Goal: Transaction & Acquisition: Purchase product/service

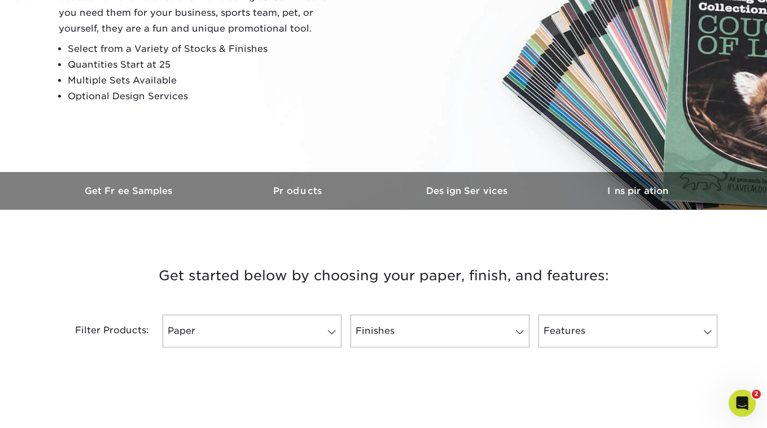
scroll to position [313, 0]
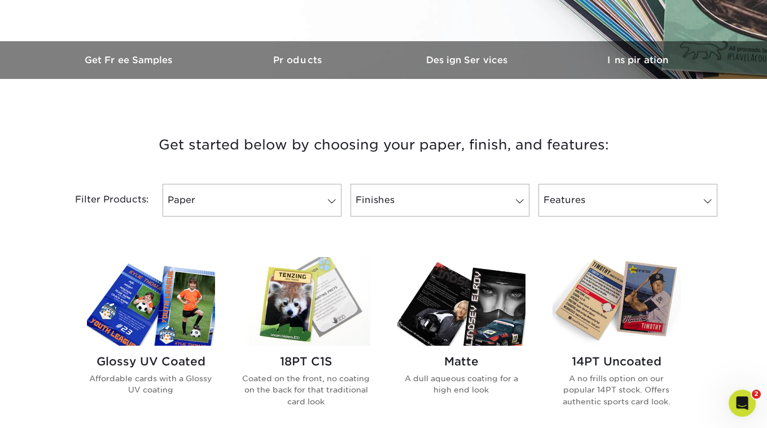
click at [299, 297] on img at bounding box center [306, 301] width 128 height 89
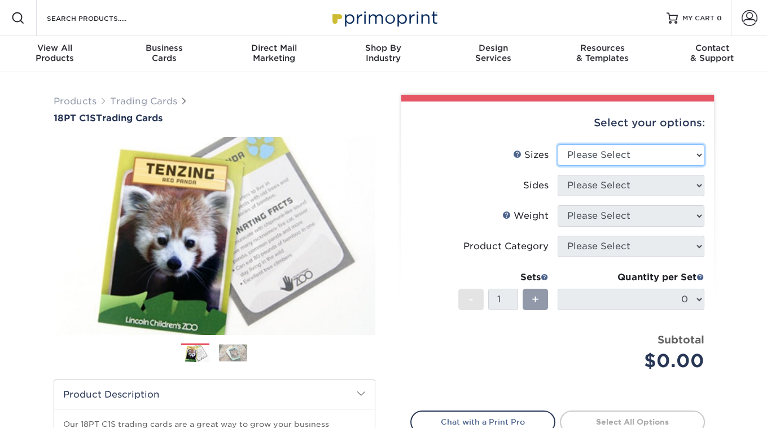
click at [674, 154] on select "Please Select 2.5" x 3.5"" at bounding box center [631, 154] width 147 height 21
select select "2.50x3.50"
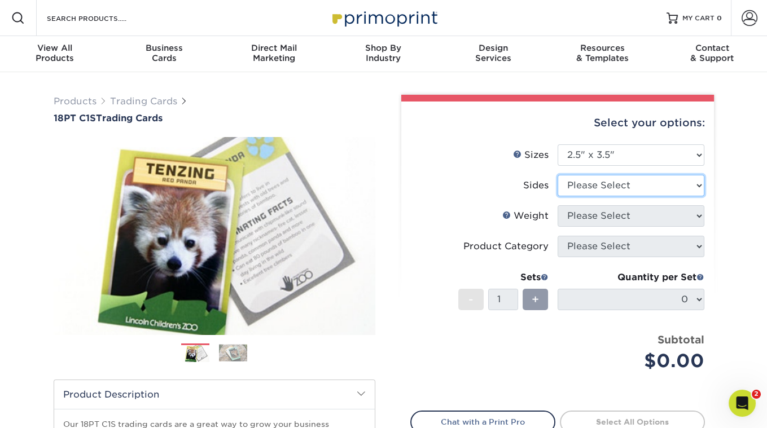
click at [625, 186] on select "Please Select Print Both Sides Print Front Only" at bounding box center [631, 185] width 147 height 21
select select "13abbda7-1d64-4f25-8bb2-c179b224825d"
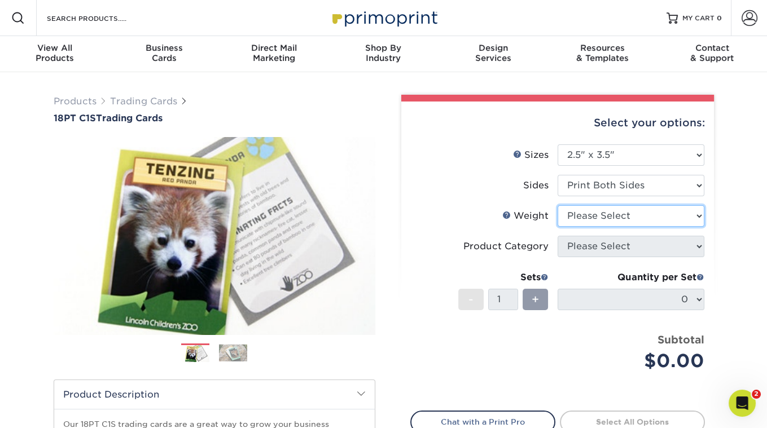
click at [617, 222] on select "Please Select 18PT C1S" at bounding box center [631, 215] width 147 height 21
select select "18PTC1S"
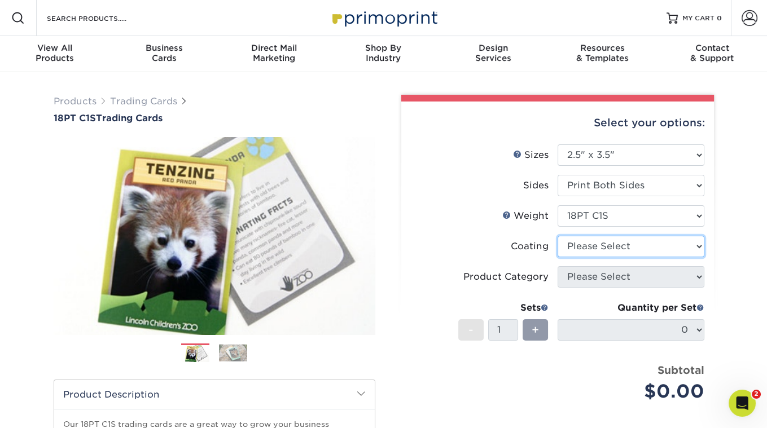
click at [615, 248] on select at bounding box center [631, 246] width 147 height 21
select select "1e8116af-acfc-44b1-83dc-8181aa338834"
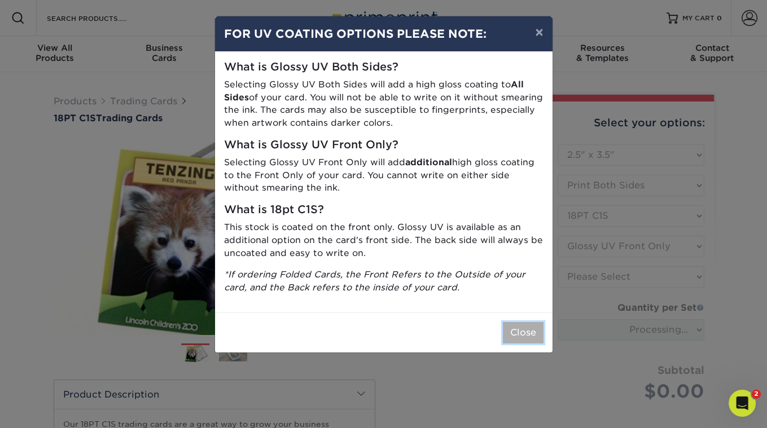
click at [533, 327] on button "Close" at bounding box center [523, 332] width 41 height 21
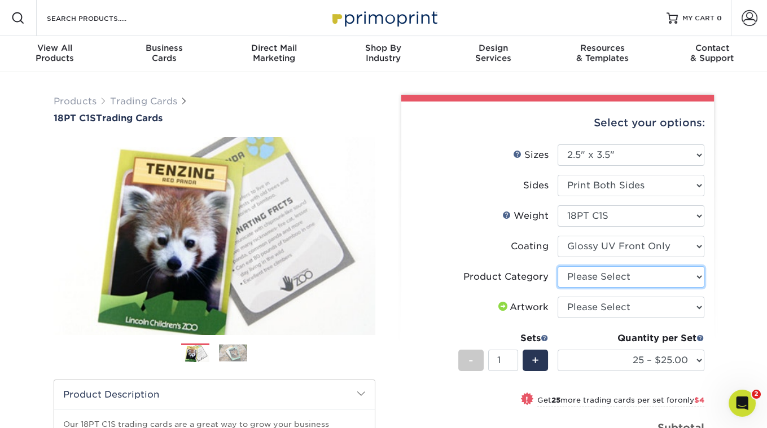
click at [620, 277] on select "Please Select Trading Cards" at bounding box center [631, 276] width 147 height 21
select select "c2f9bce9-36c2-409d-b101-c29d9d031e18"
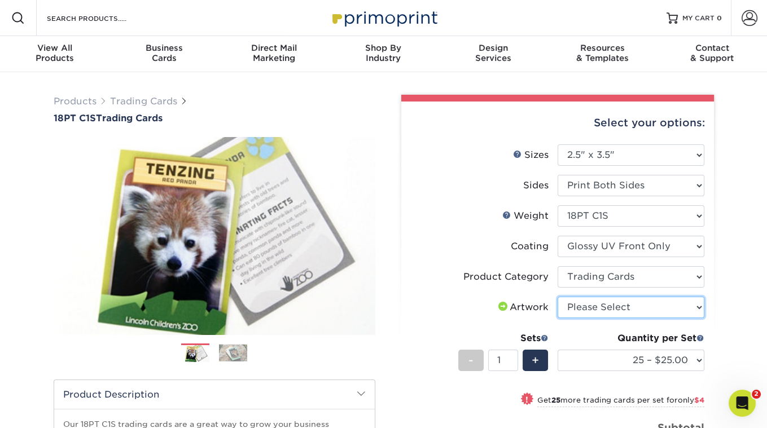
click at [608, 308] on select "Please Select I will upload files I need a design - $100" at bounding box center [631, 307] width 147 height 21
select select "upload"
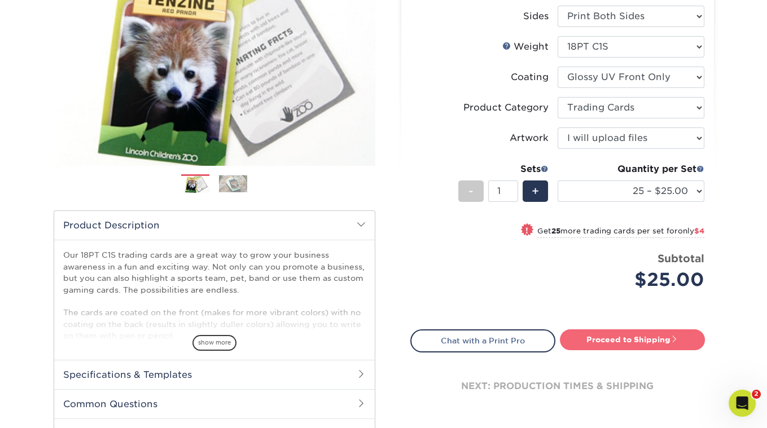
click at [637, 339] on link "Proceed to Shipping" at bounding box center [632, 340] width 145 height 20
type input "Set 1"
select select "08588386-0599-420e-8c79-4535039915a0"
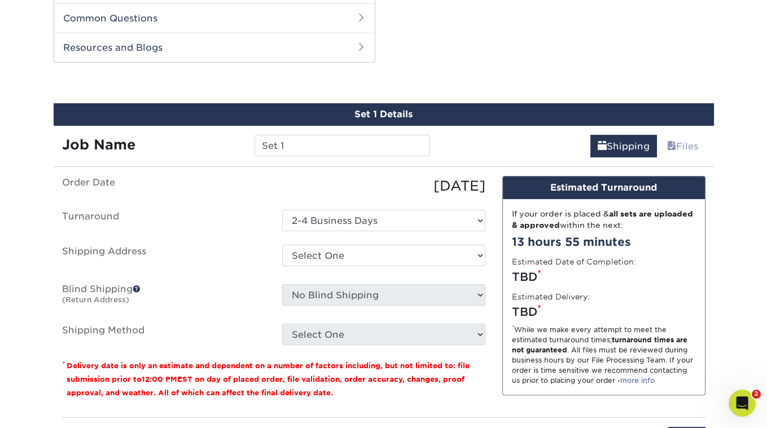
scroll to position [560, 0]
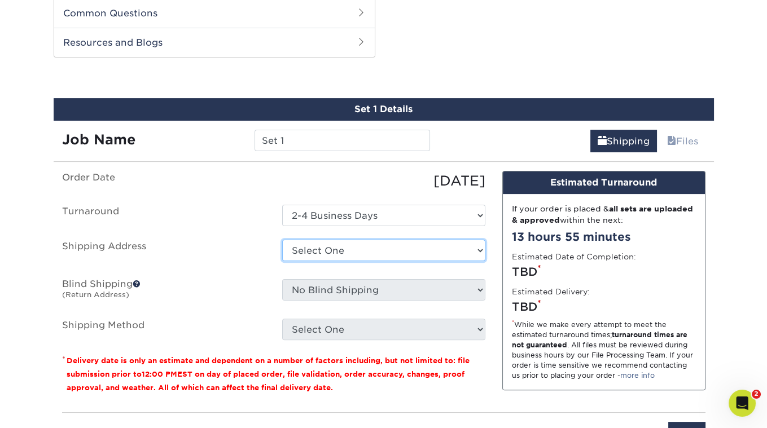
click at [407, 242] on select "Select One + Add New Address - Login" at bounding box center [383, 250] width 203 height 21
select select "newaddress"
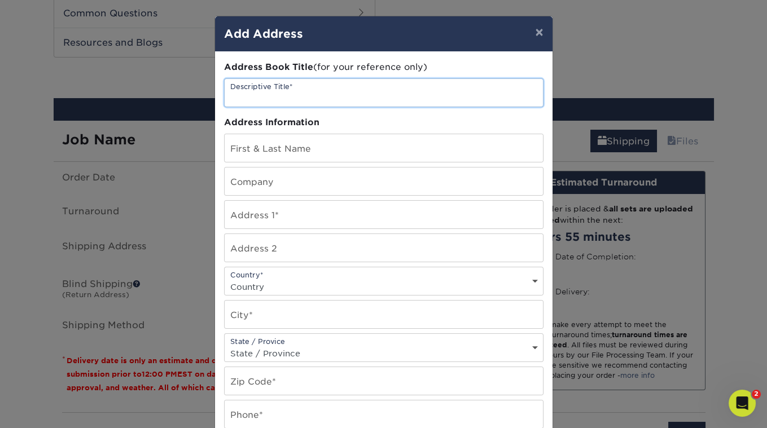
click at [334, 93] on input "text" at bounding box center [384, 93] width 318 height 28
type input "[PERSON_NAME] The Cat Presents"
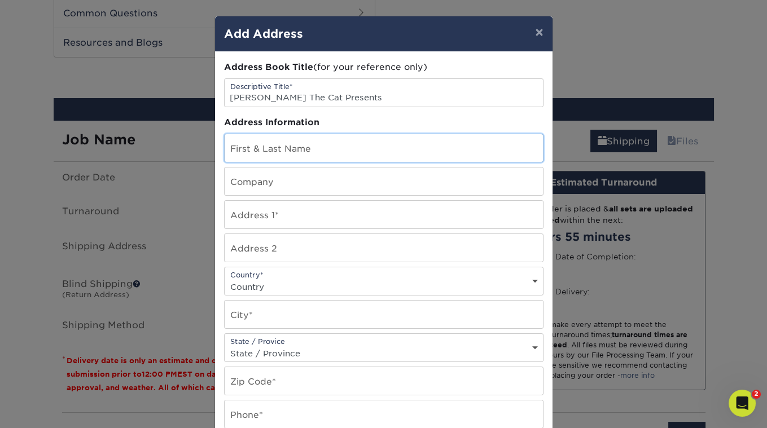
click at [317, 155] on input "text" at bounding box center [384, 148] width 318 height 28
type input "[PERSON_NAME]"
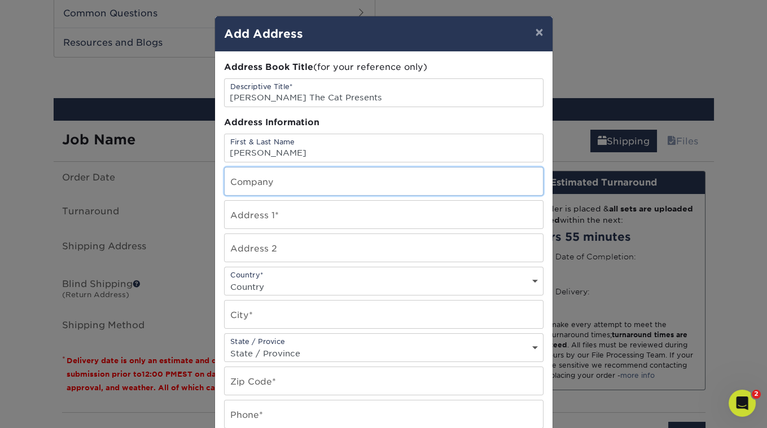
type input "[PERSON_NAME] The Cat Presents"
type input "[STREET_ADDRESS]"
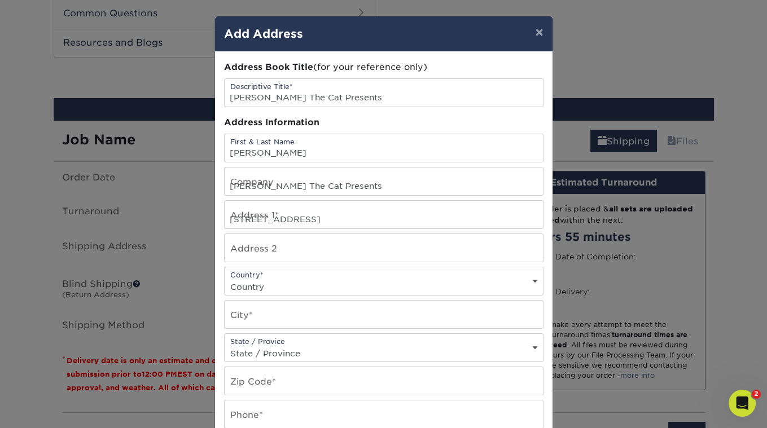
select select "US"
type input "[GEOGRAPHIC_DATA]"
select select "CA"
type input "90042-2438"
type input "3236836711"
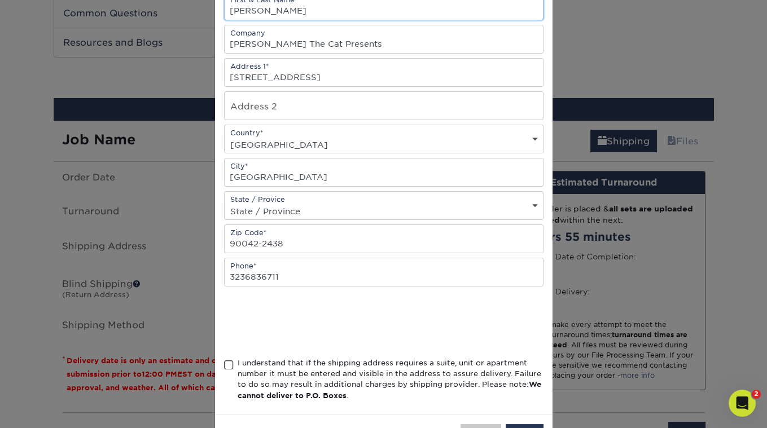
scroll to position [178, 0]
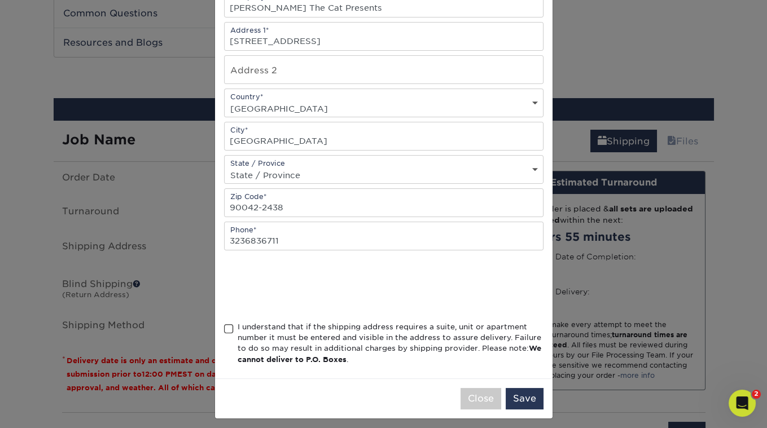
click at [228, 324] on span at bounding box center [229, 329] width 10 height 11
click at [0, 0] on input "I understand that if the shipping address requires a suite, unit or apartment n…" at bounding box center [0, 0] width 0 height 0
click at [525, 394] on button "Save" at bounding box center [525, 398] width 38 height 21
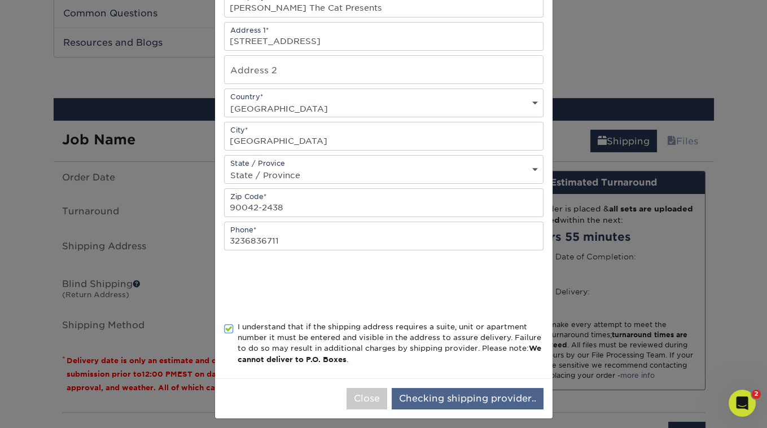
scroll to position [0, 0]
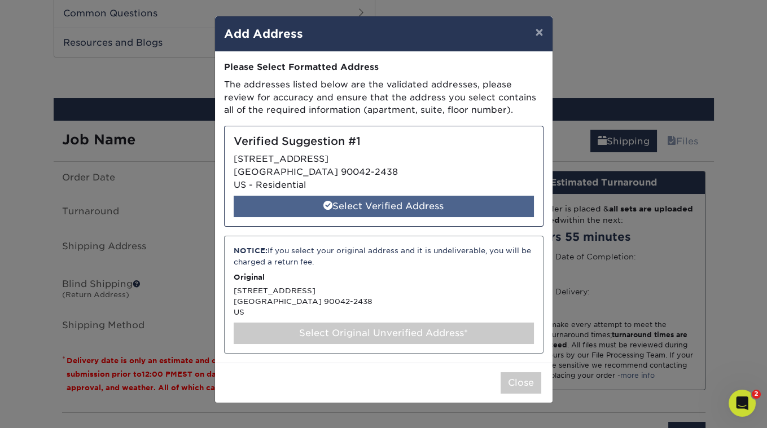
click at [411, 207] on div "Select Verified Address" at bounding box center [384, 206] width 300 height 21
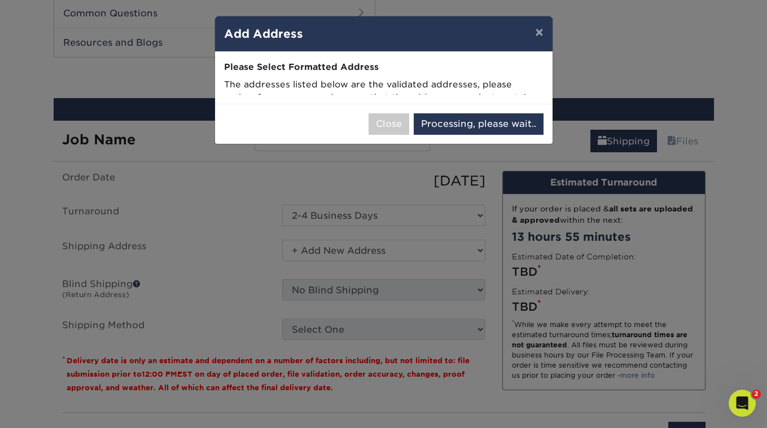
select select "285330"
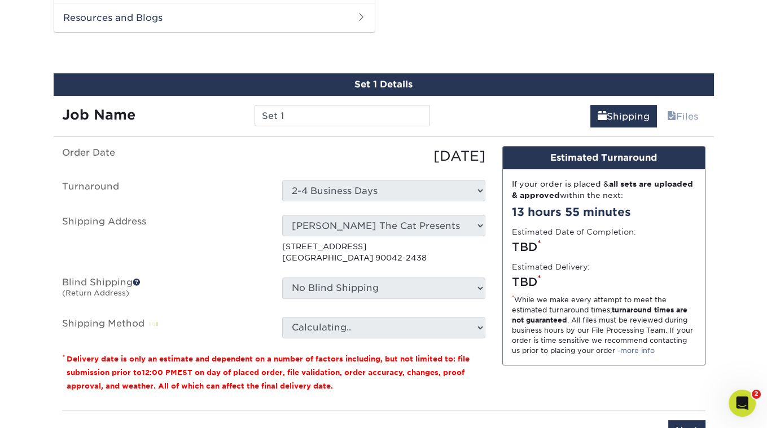
scroll to position [602, 0]
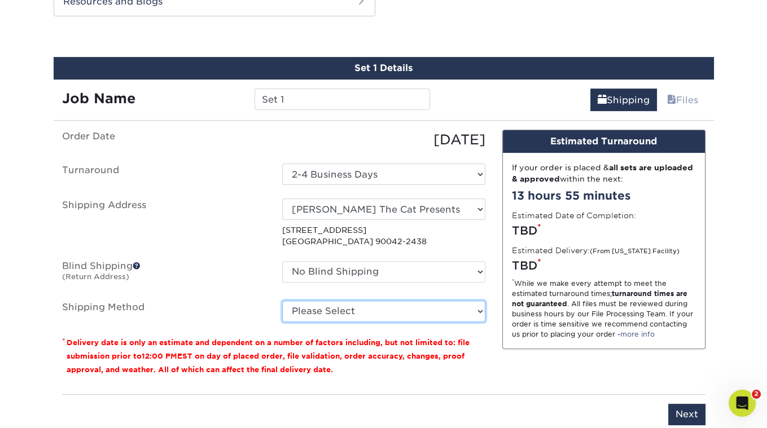
click at [377, 305] on select "Please Select Ground Shipping (+$23.28) 3 Day Shipping Service (+$29.99) 2 Day …" at bounding box center [383, 311] width 203 height 21
select select "03"
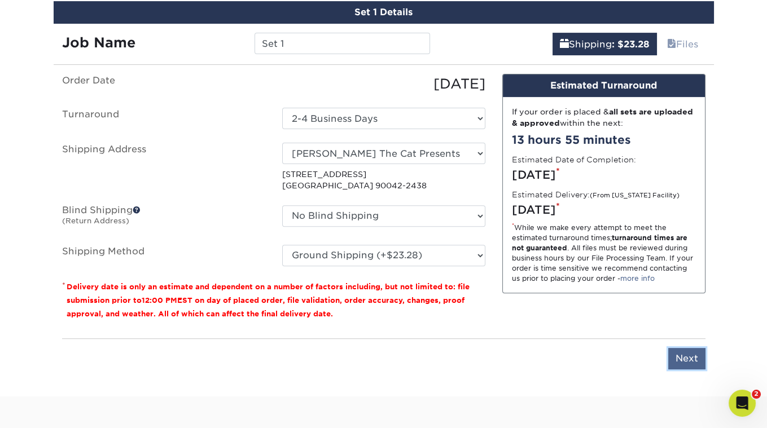
click at [680, 348] on input "Next" at bounding box center [686, 358] width 37 height 21
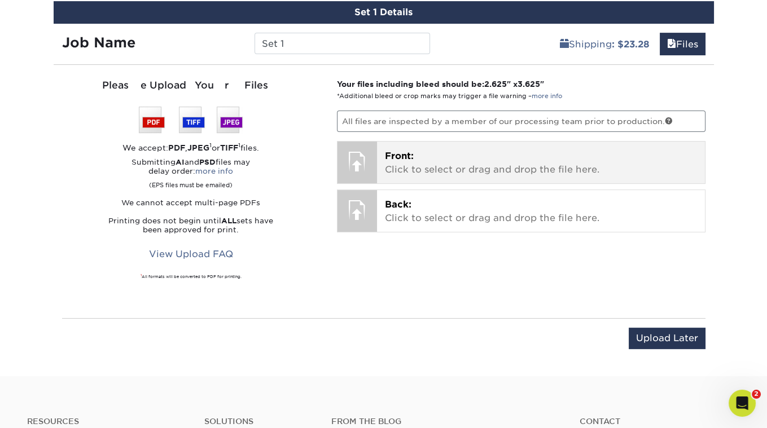
click at [411, 159] on p "Front: Click to select or drag and drop the file here." at bounding box center [541, 163] width 312 height 27
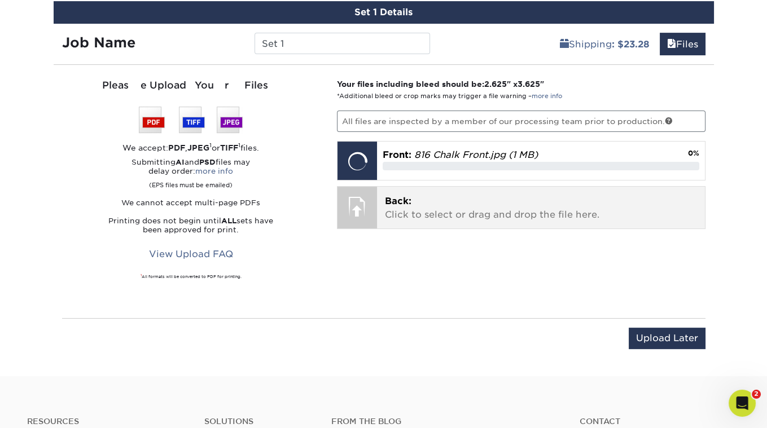
click at [364, 202] on div at bounding box center [357, 207] width 40 height 40
click at [407, 199] on span "Back:" at bounding box center [398, 201] width 27 height 11
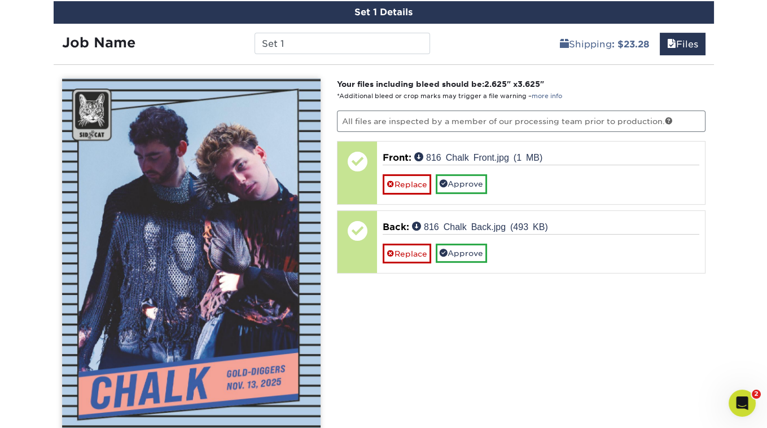
scroll to position [845, 0]
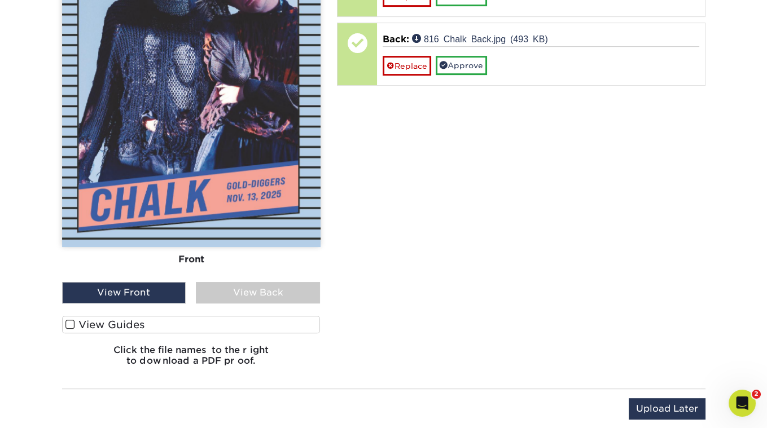
click at [71, 319] on span at bounding box center [70, 324] width 10 height 11
click at [0, 0] on input "View Guides" at bounding box center [0, 0] width 0 height 0
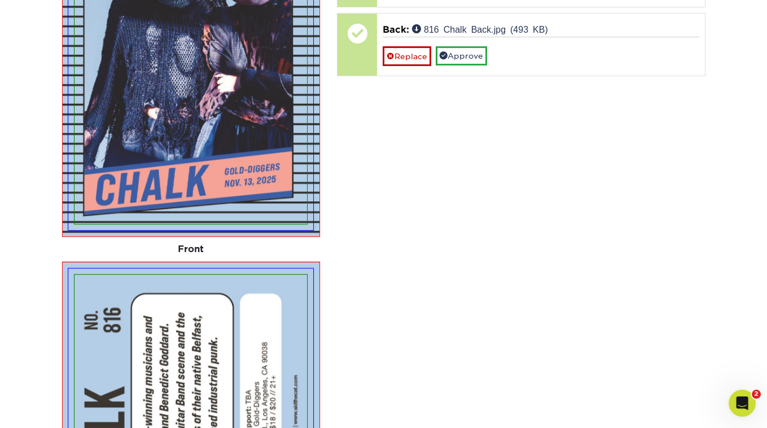
scroll to position [777, 0]
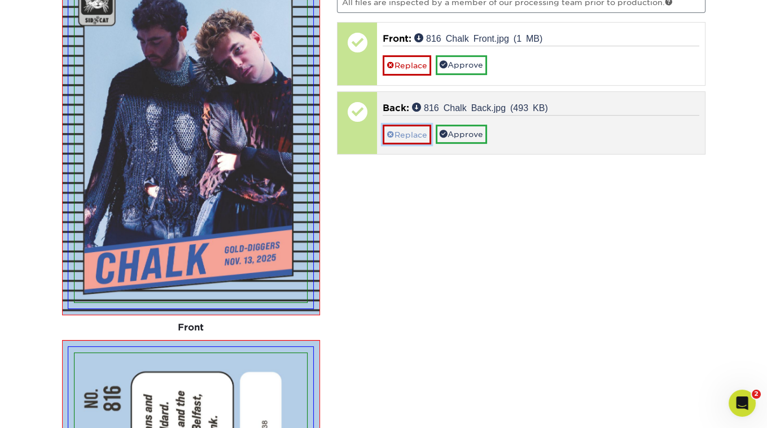
click at [394, 128] on link "Replace" at bounding box center [407, 135] width 49 height 20
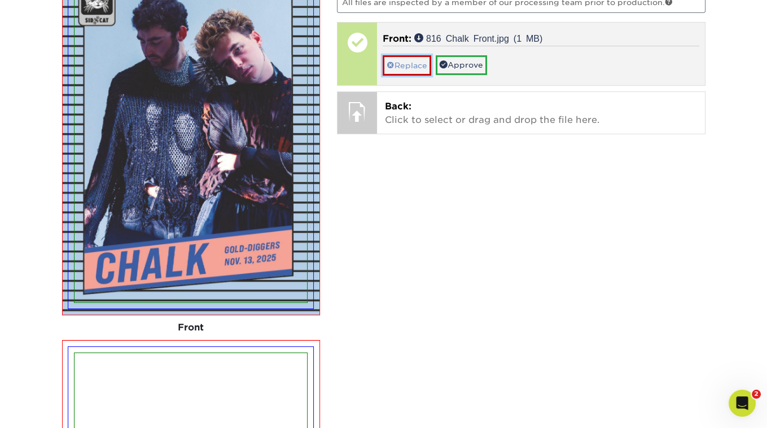
click at [394, 63] on link "Replace" at bounding box center [407, 65] width 49 height 20
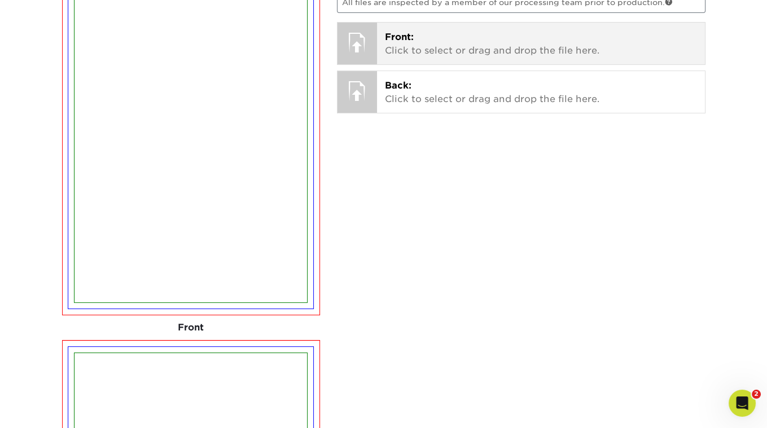
click at [416, 33] on p "Front: Click to select or drag and drop the file here." at bounding box center [541, 43] width 312 height 27
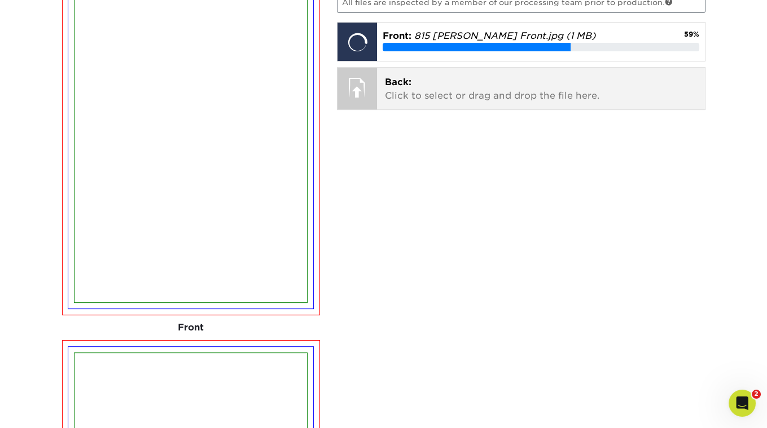
click at [397, 77] on span "Back:" at bounding box center [398, 82] width 27 height 11
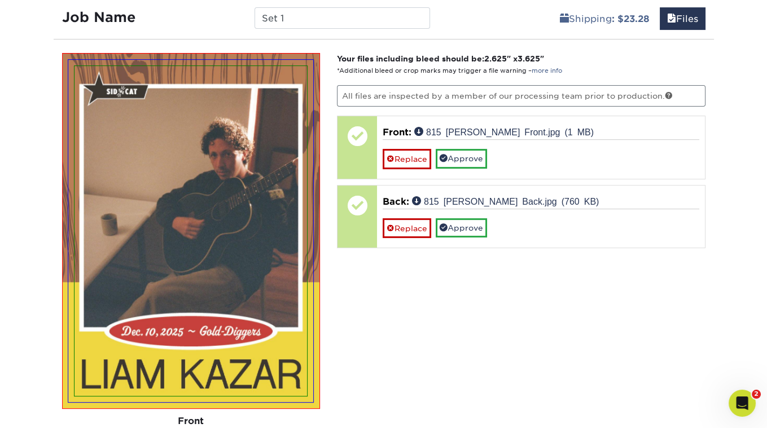
scroll to position [673, 0]
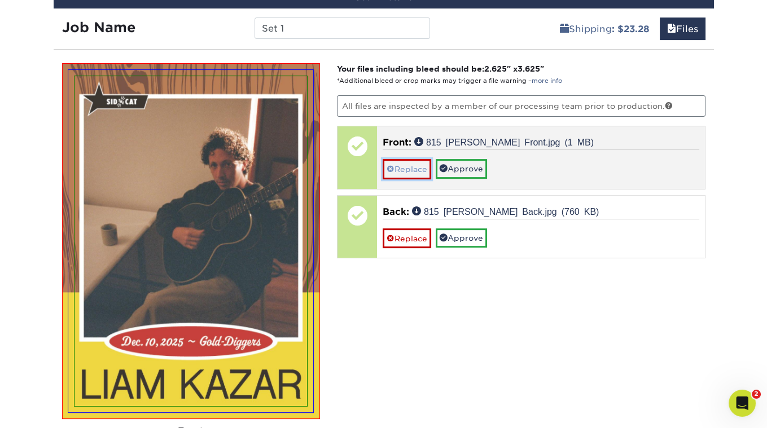
click at [401, 161] on link "Replace" at bounding box center [407, 169] width 49 height 20
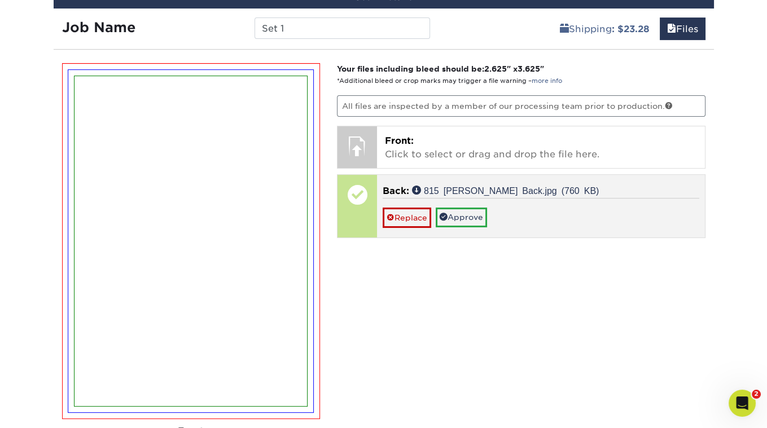
click at [410, 224] on div "Back: 815 [PERSON_NAME] Back.jpg (760 KB) Replace Approve" at bounding box center [541, 206] width 328 height 62
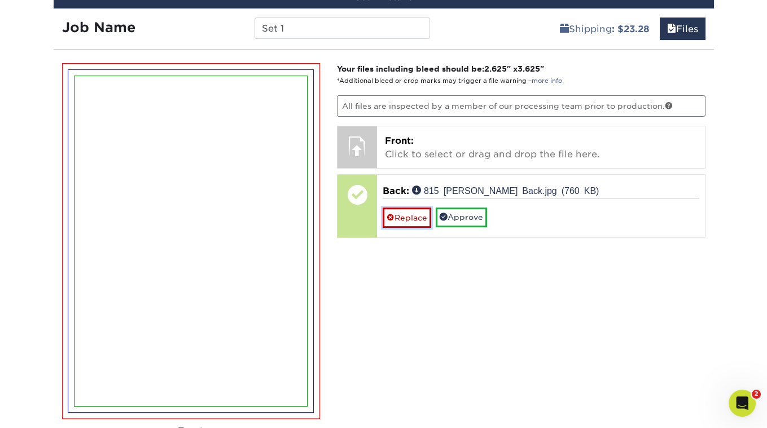
click at [406, 216] on link "Replace" at bounding box center [407, 218] width 49 height 20
